Goal: Task Accomplishment & Management: Complete application form

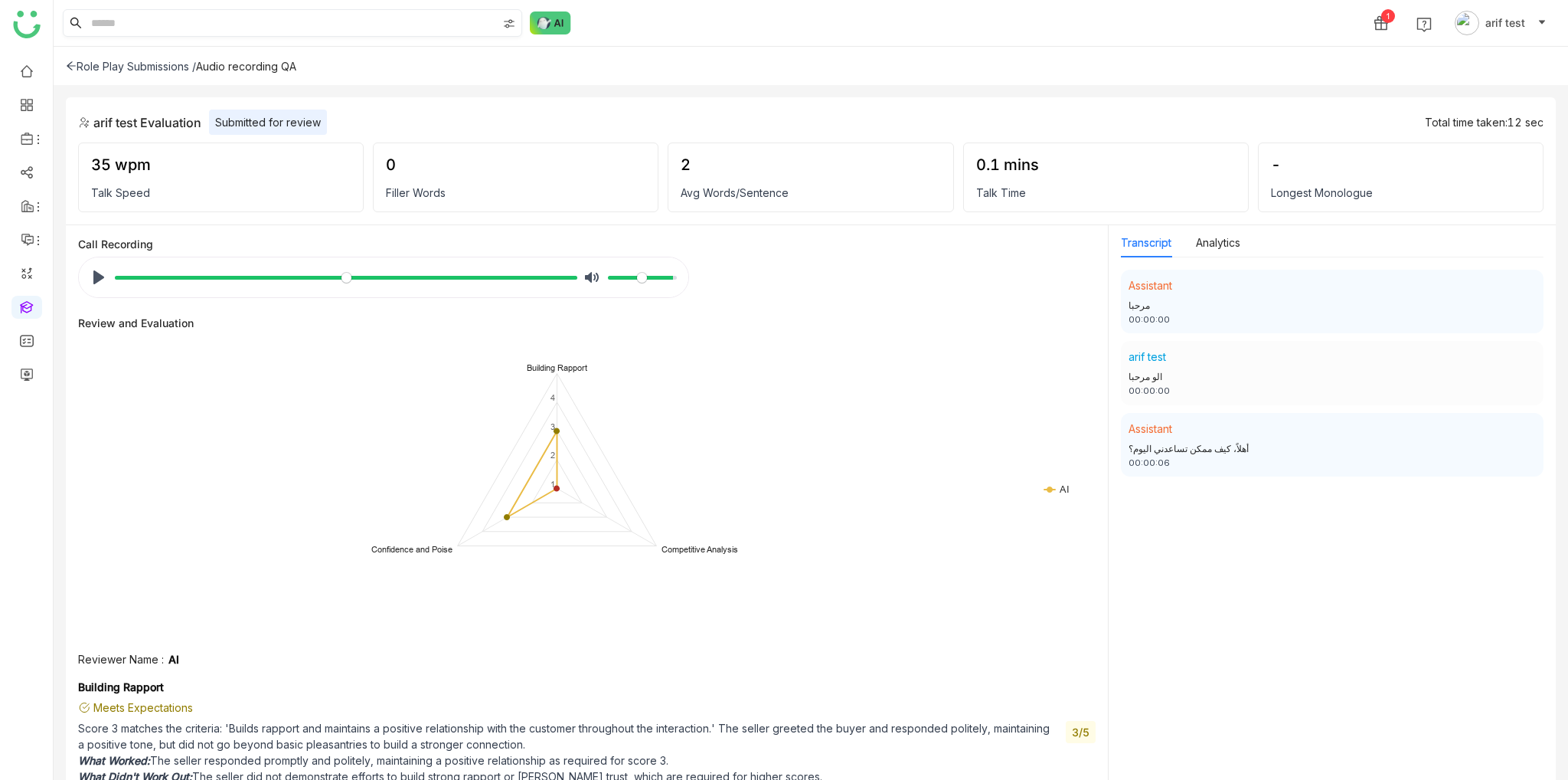
scroll to position [12, 0]
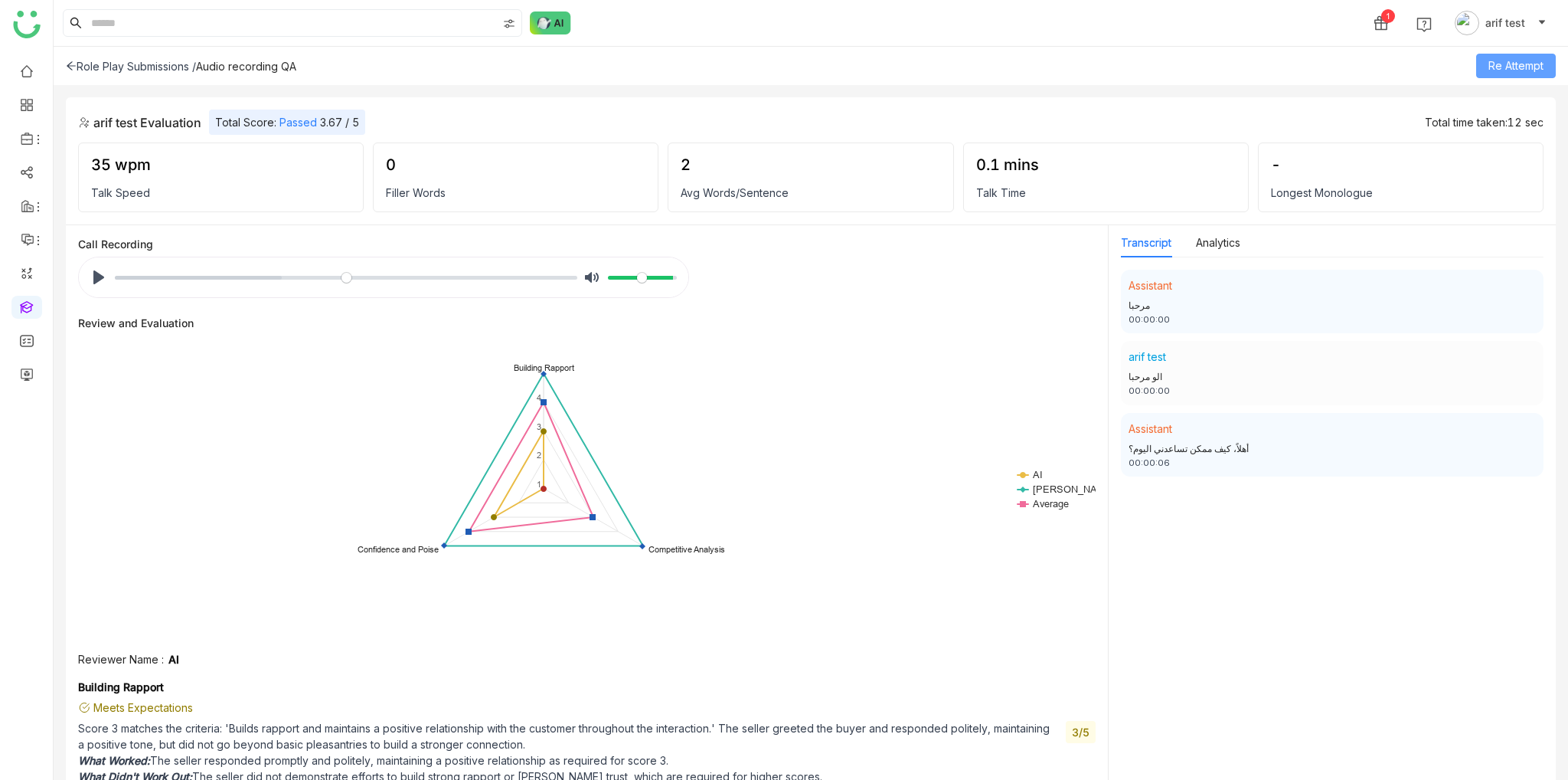
click at [1523, 63] on span "Re Attempt" at bounding box center [1516, 66] width 55 height 17
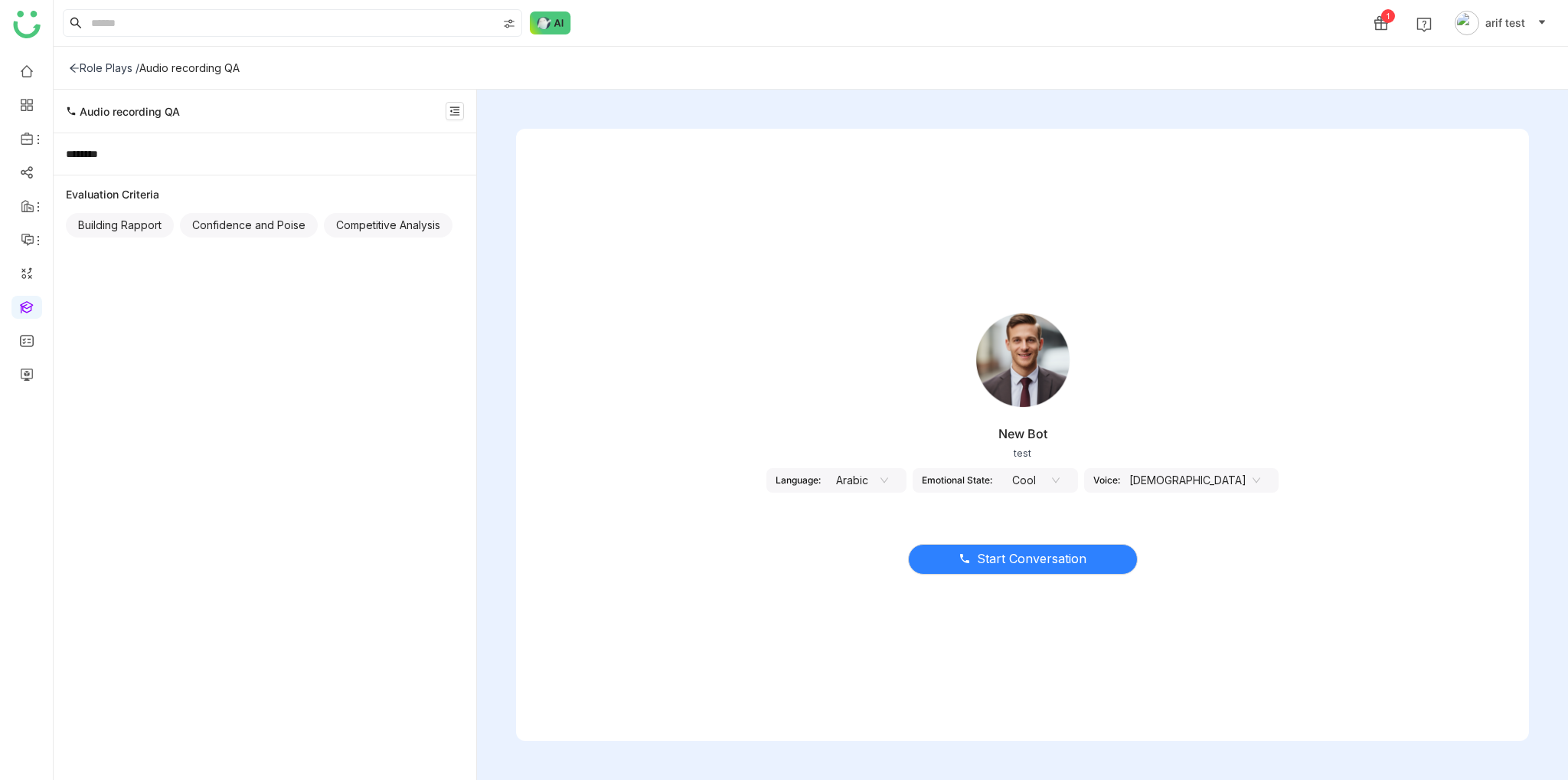
click at [894, 460] on div "New Bot test Language: Arabic Emotional State: Cool Voice: [DEMOGRAPHIC_DATA]" at bounding box center [1023, 402] width 1013 height 229
click at [888, 487] on nz-select-item "Arabic" at bounding box center [859, 480] width 58 height 23
click at [898, 563] on div "English - India" at bounding box center [895, 559] width 58 height 17
click at [1068, 560] on span "Start Conversation" at bounding box center [1032, 559] width 109 height 19
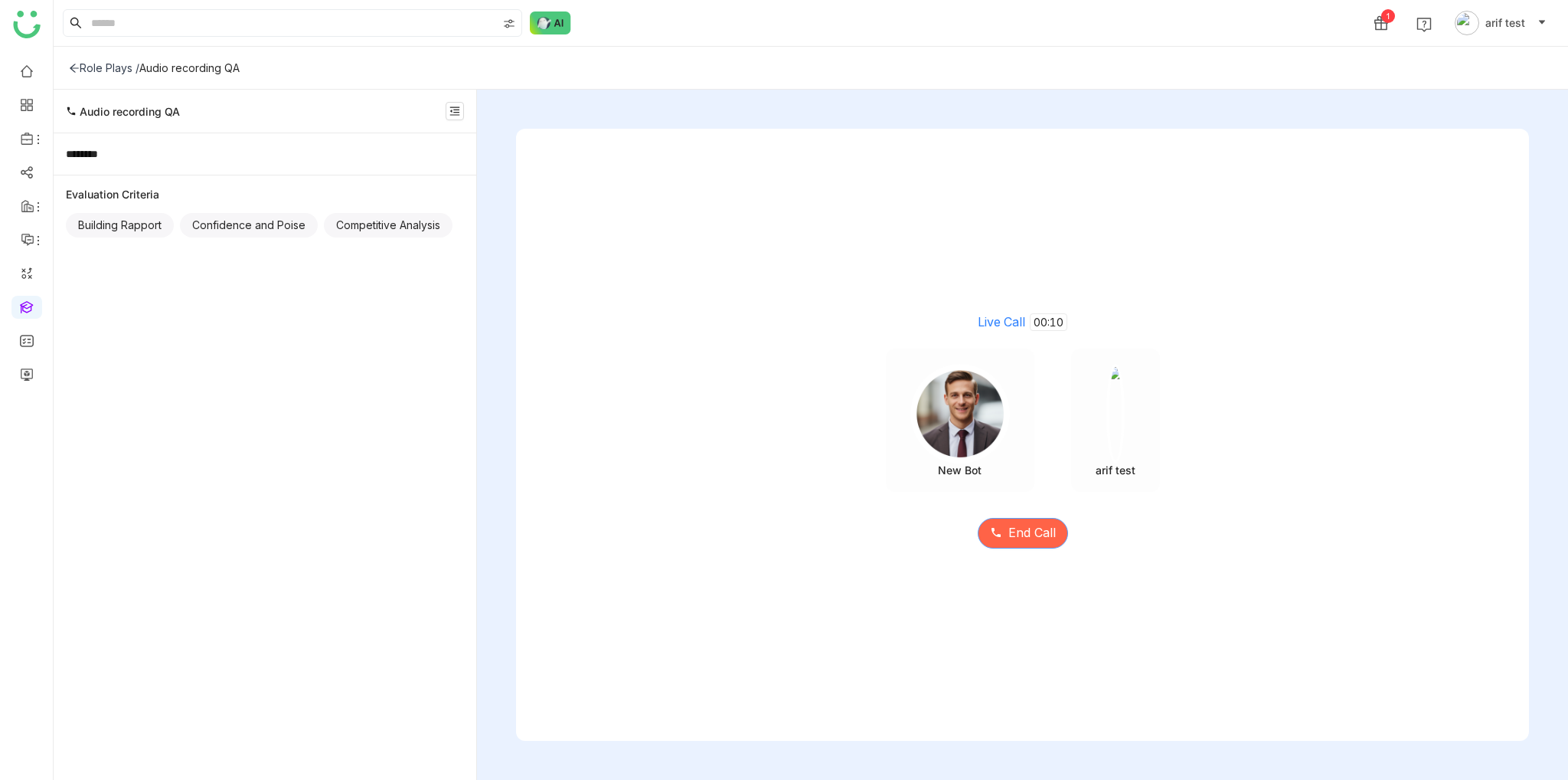
click at [1050, 536] on span "End Call" at bounding box center [1032, 533] width 48 height 19
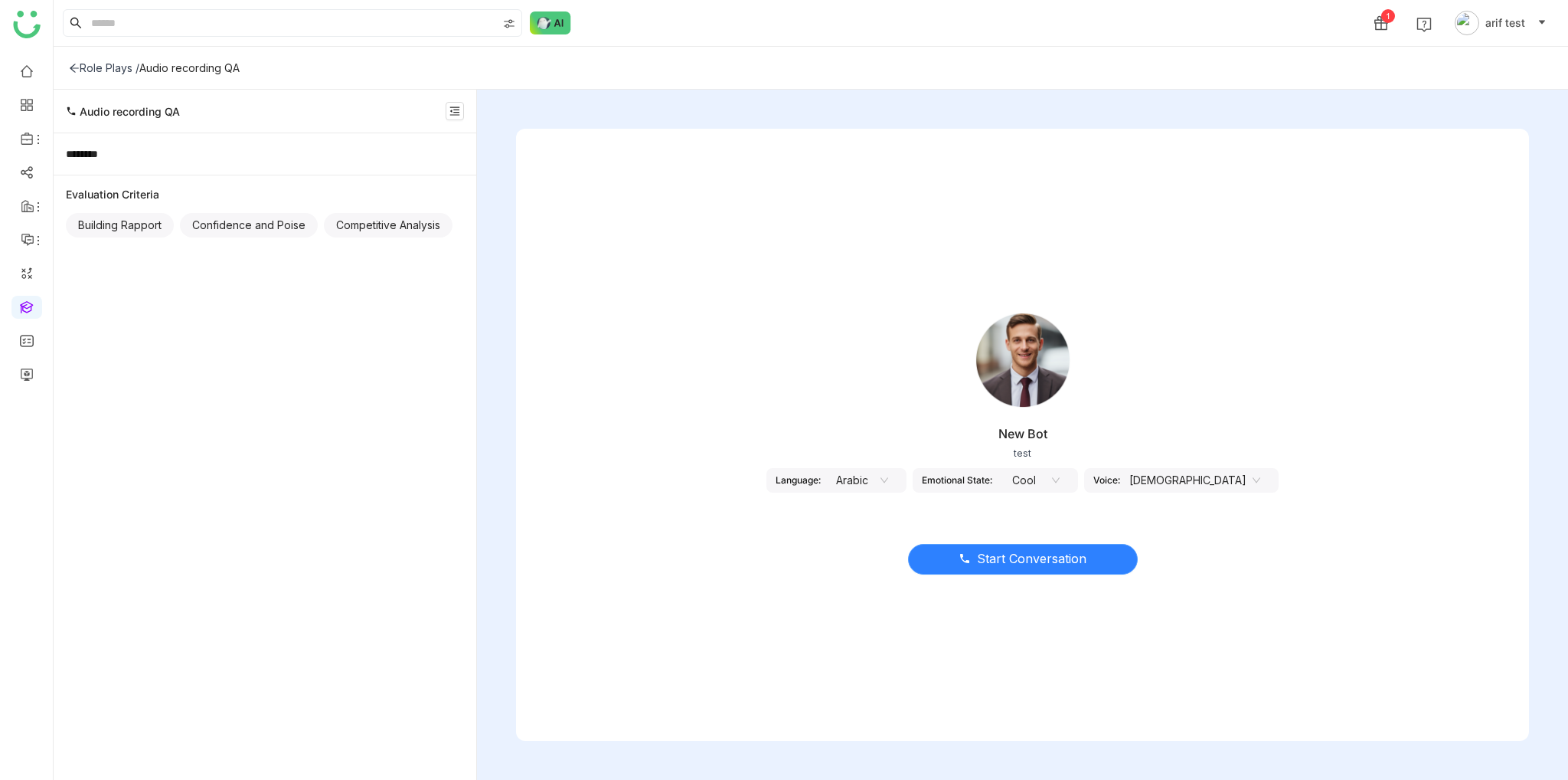
click at [1091, 567] on button "Start Conversation" at bounding box center [1023, 559] width 229 height 31
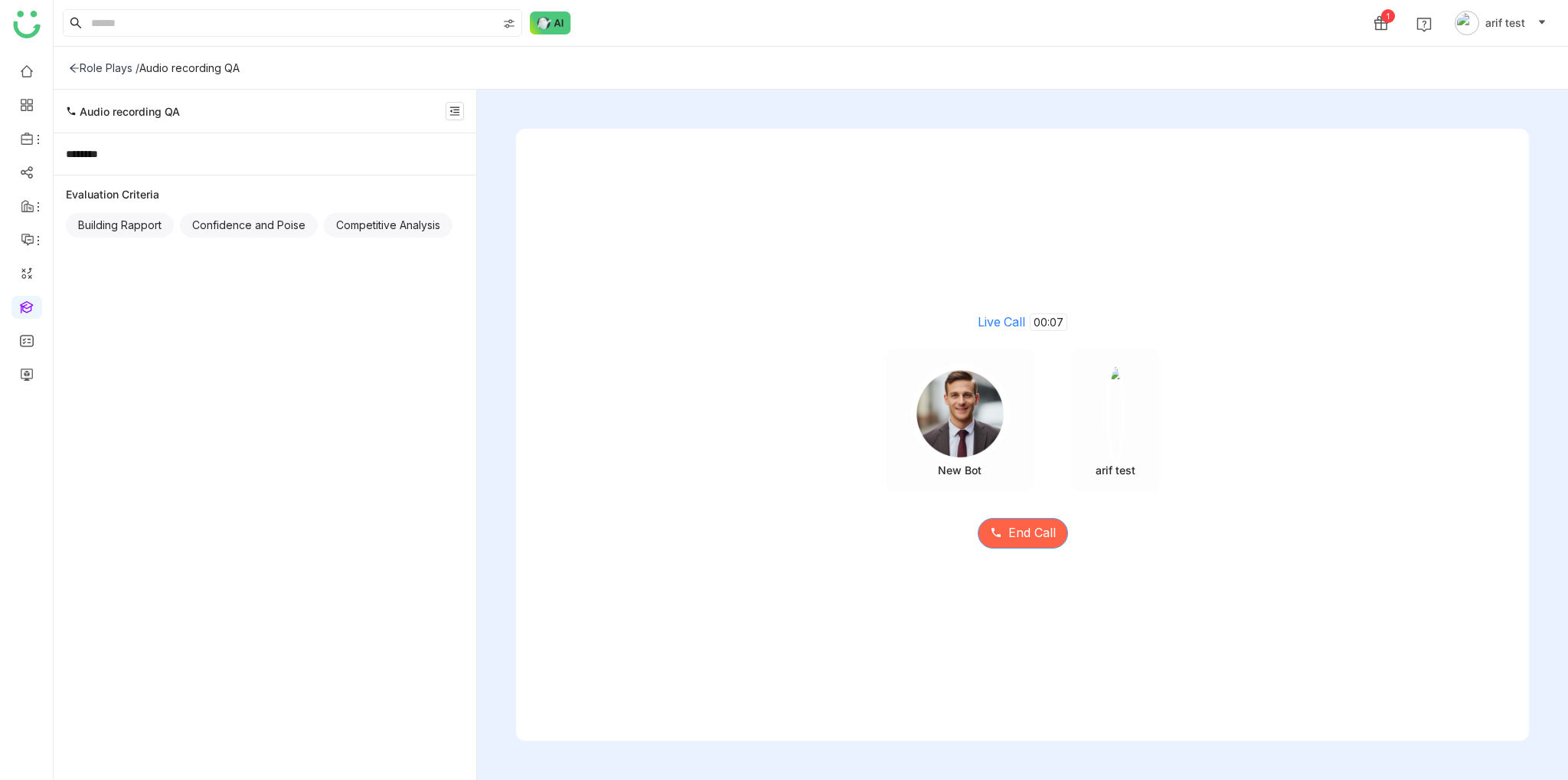
click at [1028, 530] on span "End Call" at bounding box center [1032, 533] width 48 height 19
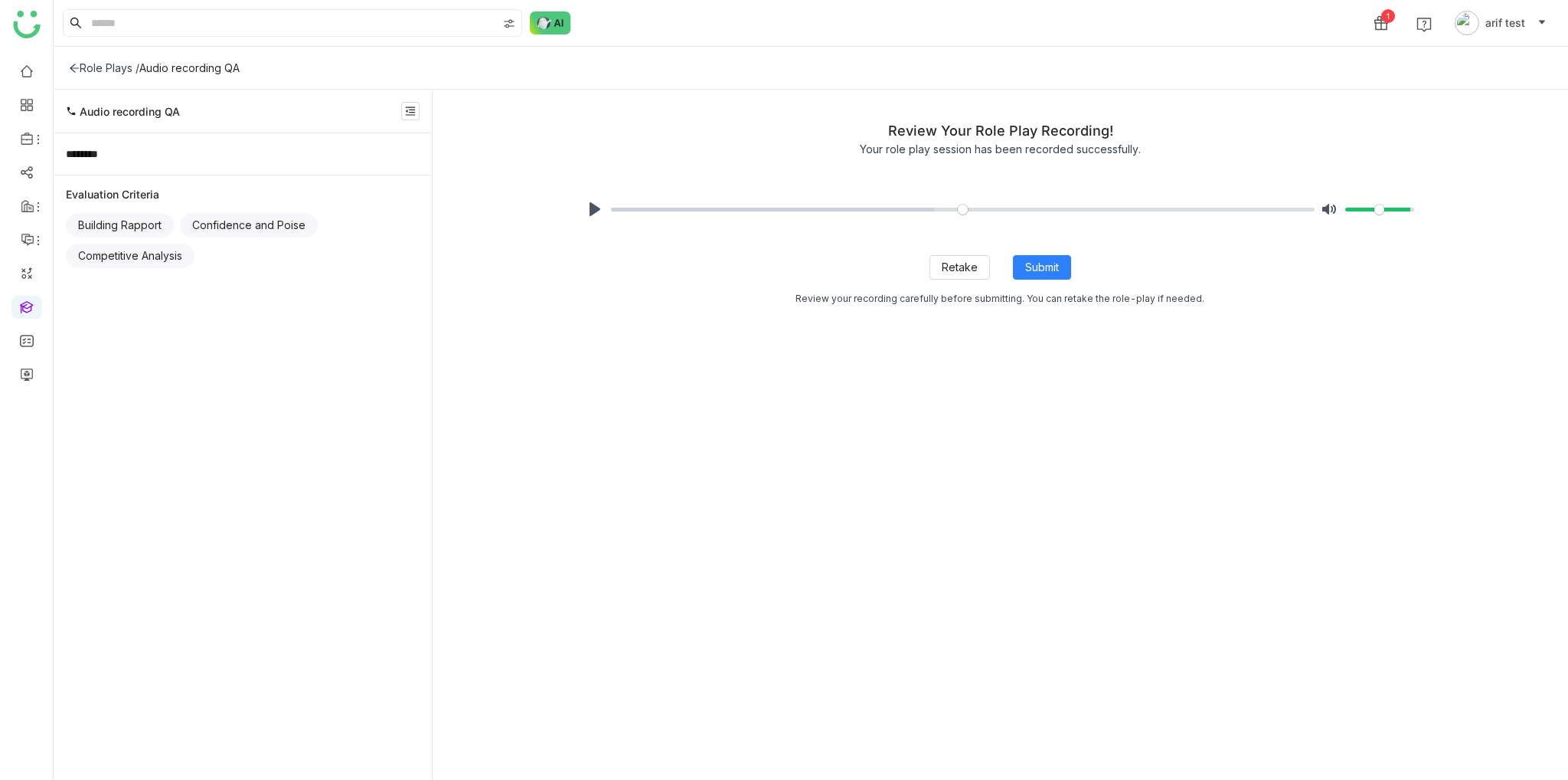
click at [1032, 280] on div "Retake Submit Review your recording carefully before submitting. You can retake…" at bounding box center [1000, 271] width 883 height 62
click at [1048, 268] on span "Submit" at bounding box center [1042, 267] width 34 height 17
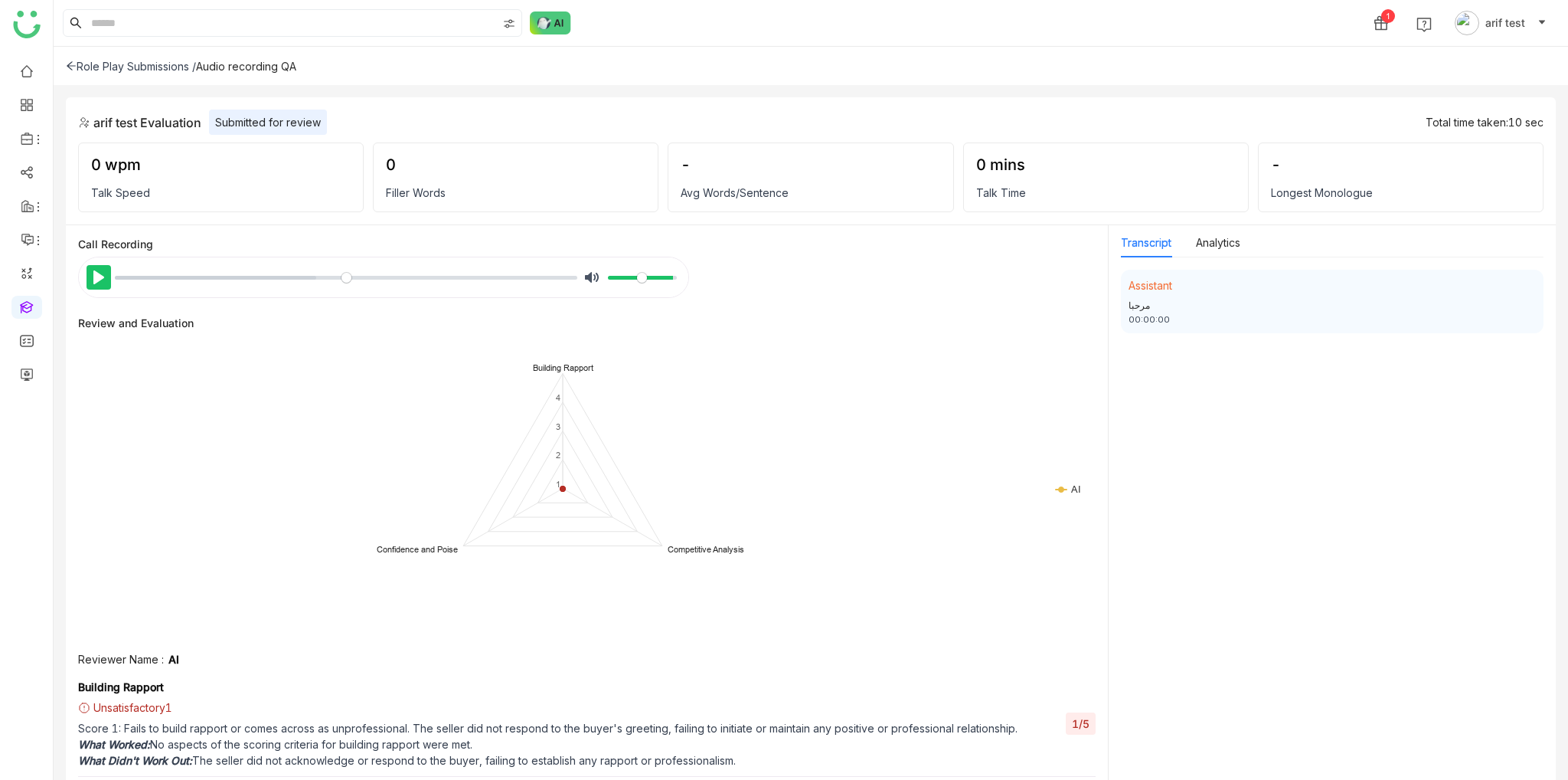
click at [96, 276] on button "Pause Play" at bounding box center [99, 277] width 24 height 24
type input "***"
